Goal: Understand site structure: Understand site structure

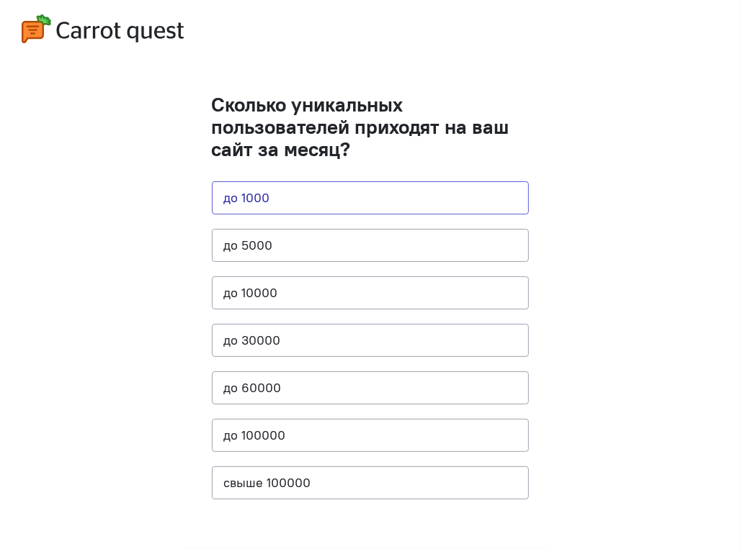
click at [261, 195] on button "до 1000" at bounding box center [370, 197] width 317 height 33
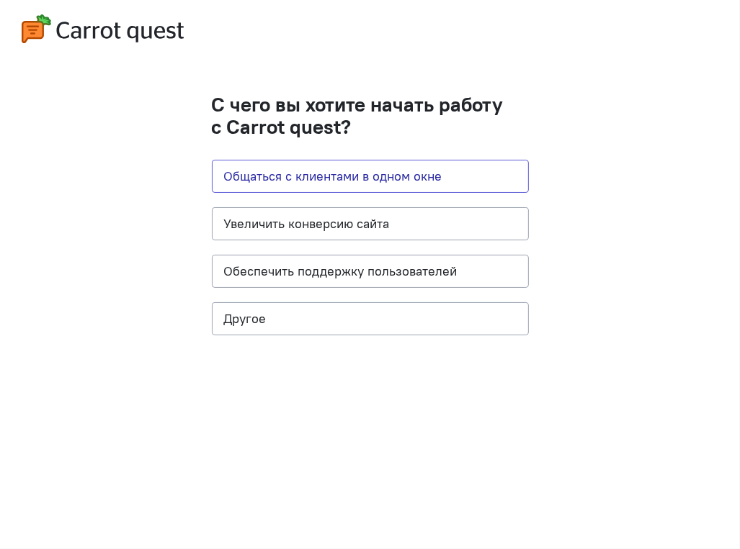
click at [425, 175] on button "Общаться с клиентами в одном окне" at bounding box center [370, 176] width 317 height 33
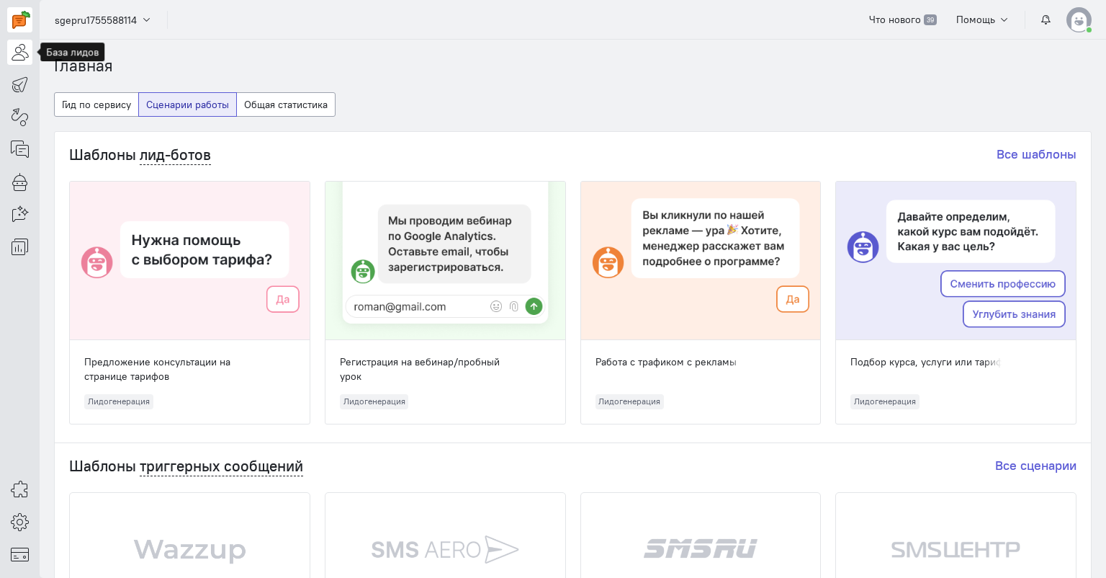
click at [20, 49] on icon at bounding box center [20, 51] width 18 height 17
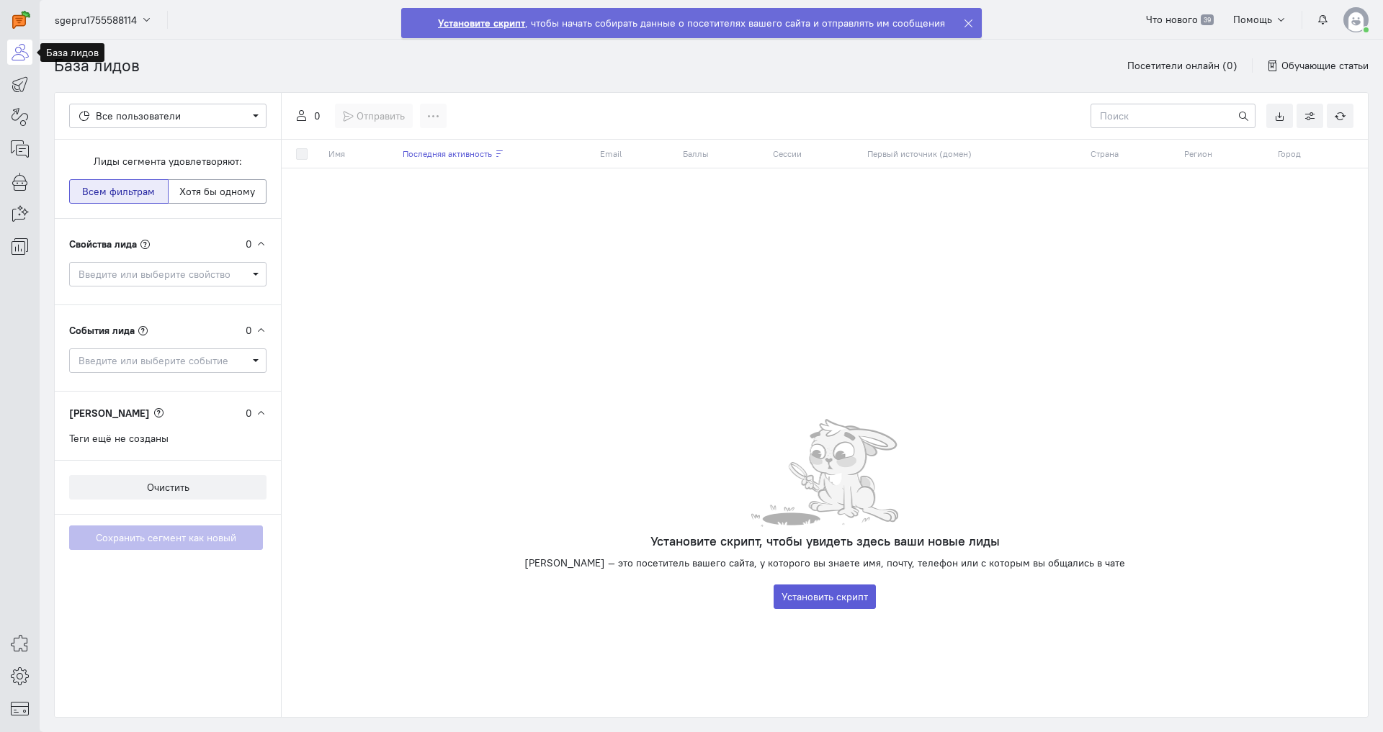
click at [739, 369] on div "Имя Последняя активность Email Баллы Сессии Первый источник (домен) Страна Реги…" at bounding box center [825, 429] width 1086 height 578
